Goal: Information Seeking & Learning: Learn about a topic

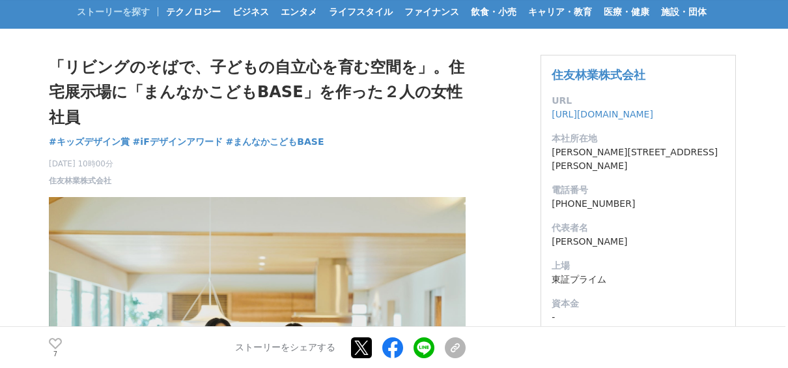
scroll to position [55, 0]
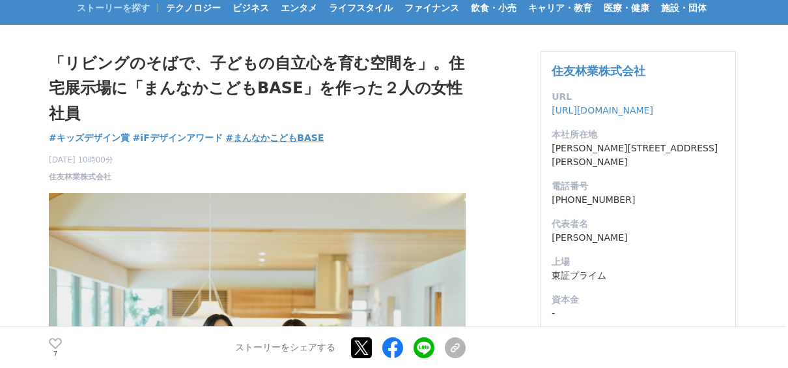
click at [305, 139] on span "#まんなかこどもBASE" at bounding box center [275, 138] width 98 height 12
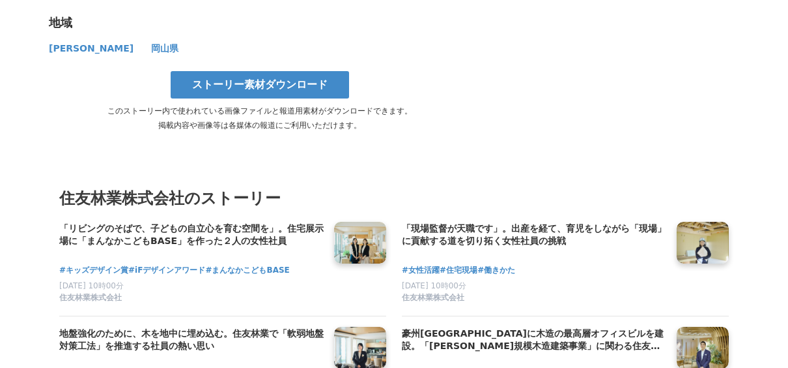
scroll to position [7138, 0]
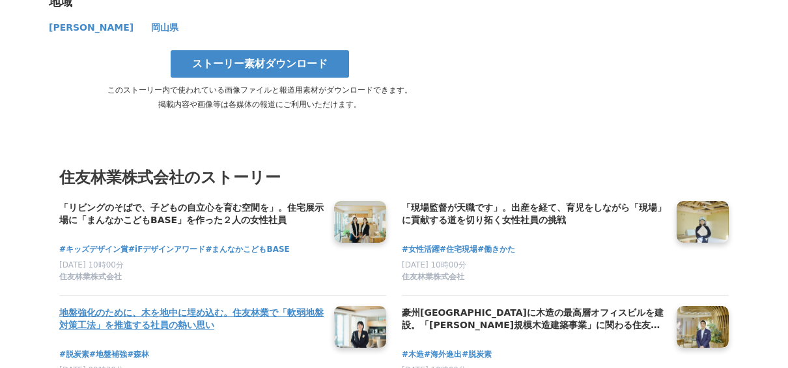
click at [383, 301] on link at bounding box center [360, 326] width 63 height 50
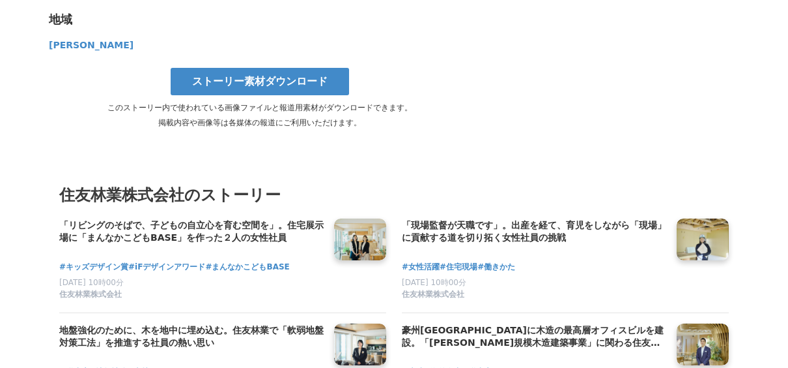
scroll to position [5692, 0]
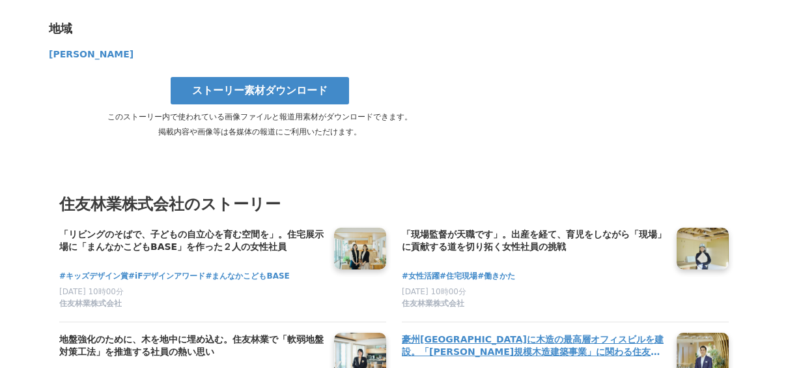
click at [701, 328] on link at bounding box center [703, 353] width 63 height 50
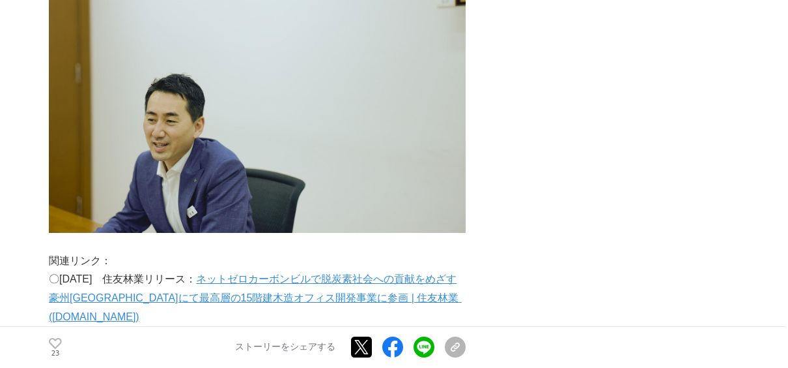
scroll to position [4631, 0]
